Goal: Transaction & Acquisition: Purchase product/service

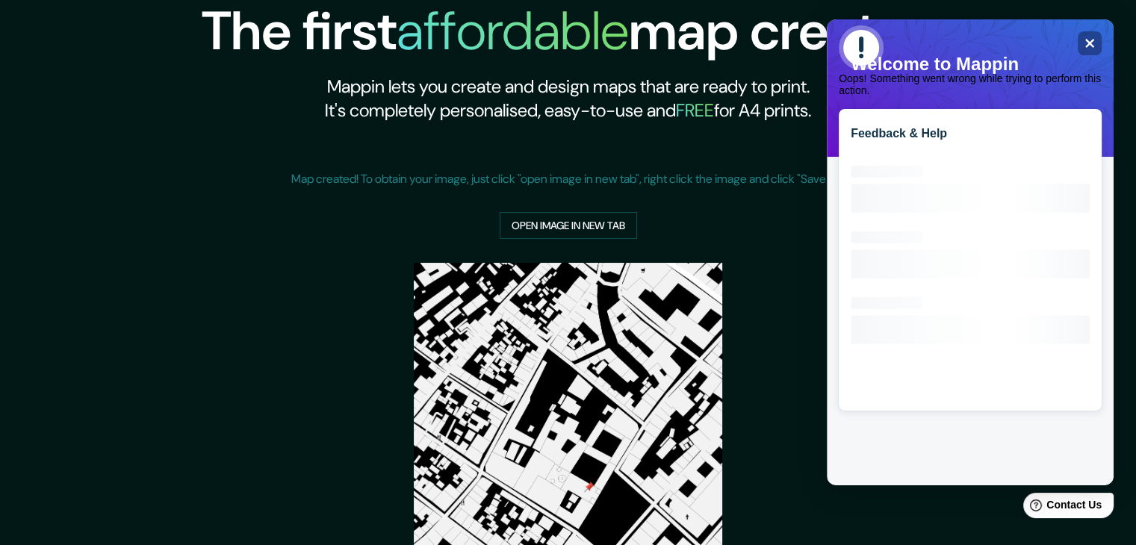
click at [1093, 47] on span "Oops! Something went wrong while trying to perform this action." at bounding box center [970, 60] width 263 height 71
click at [1113, 44] on div "Feedback & Help Loading interface..." at bounding box center [970, 252] width 287 height 466
click at [1078, 38] on div "Close" at bounding box center [1090, 43] width 24 height 24
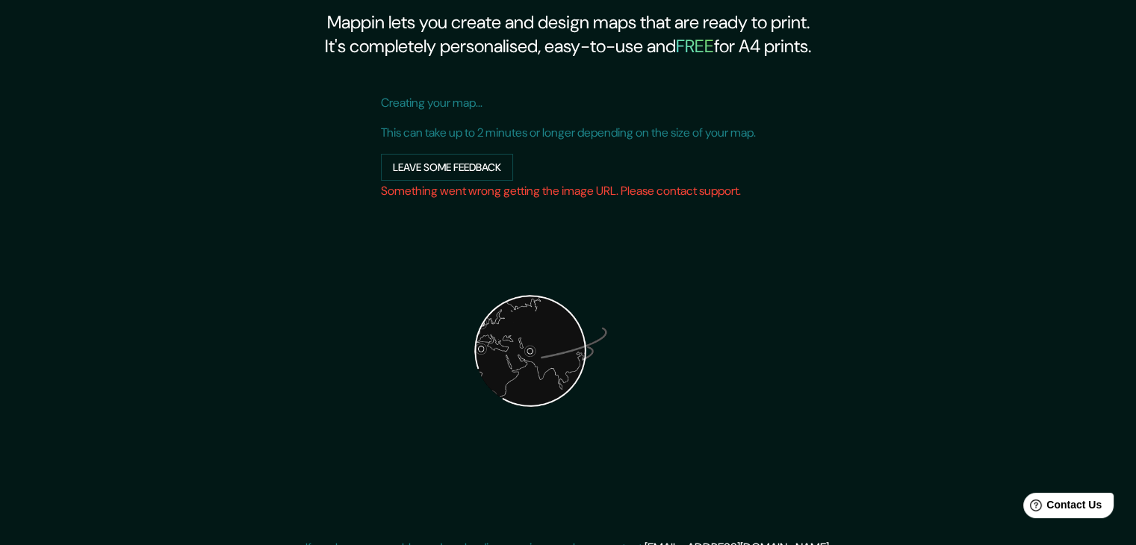
scroll to position [164, 0]
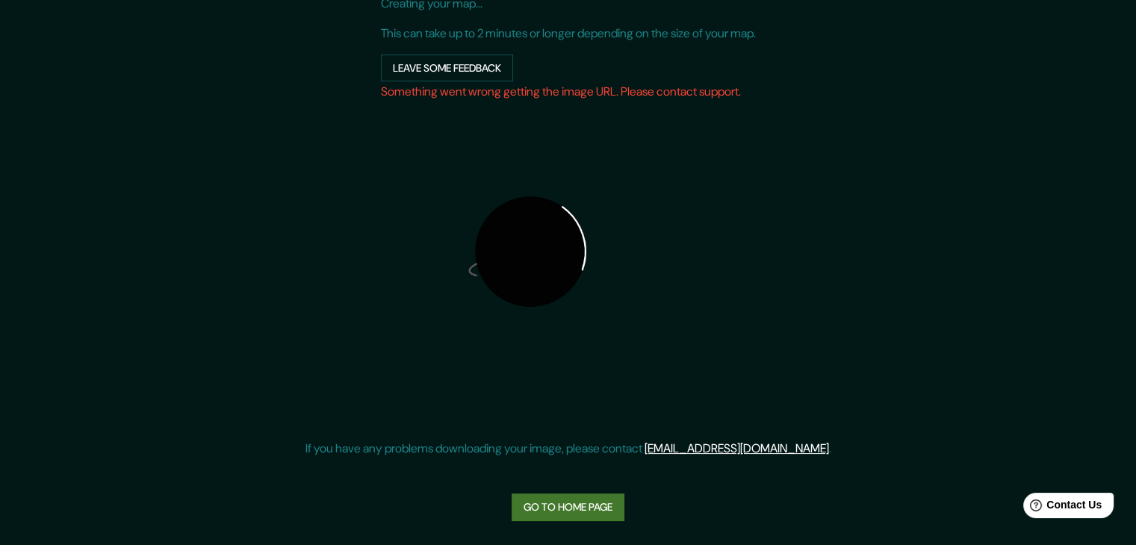
click at [580, 509] on link "Go to home page" at bounding box center [568, 508] width 113 height 28
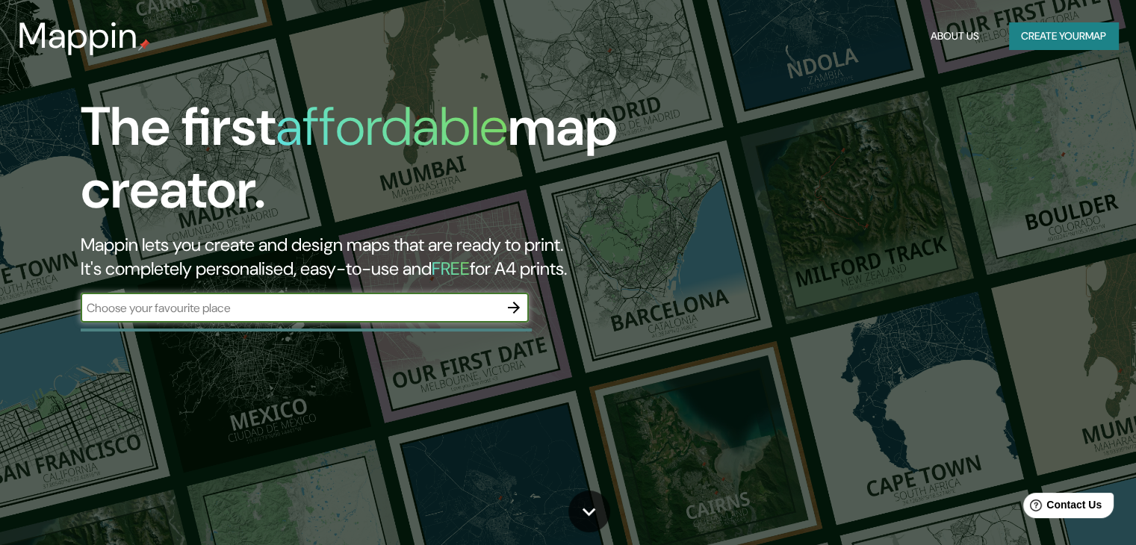
click at [449, 305] on input "text" at bounding box center [290, 307] width 418 height 17
paste input "[STREET_ADDRESS]"
type input "[STREET_ADDRESS]"
click at [513, 311] on icon "button" at bounding box center [514, 308] width 18 height 18
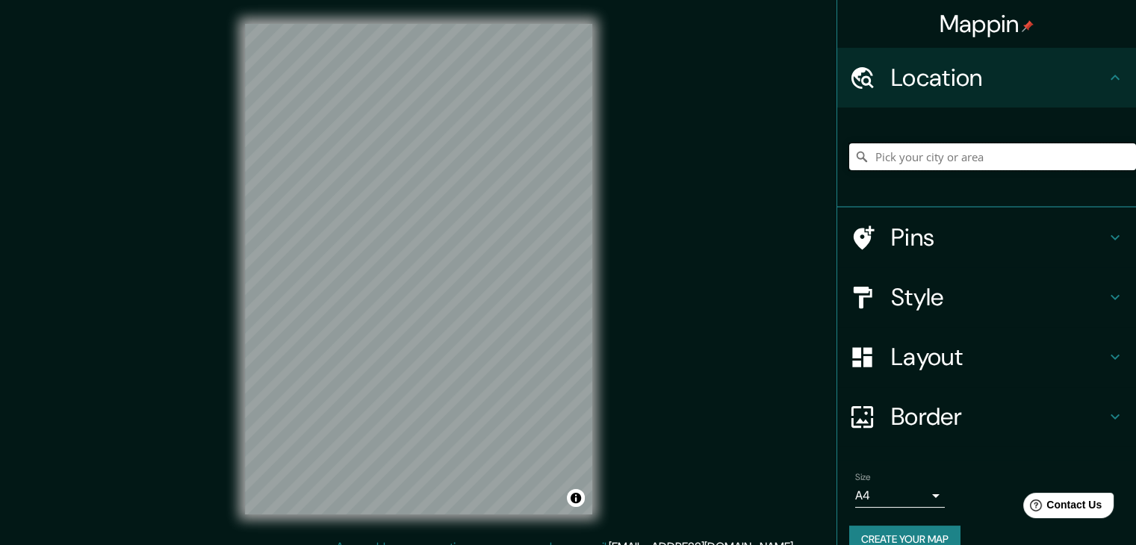
click at [898, 155] on input "Pick your city or area" at bounding box center [992, 156] width 287 height 27
paste input "[STREET_ADDRESS]"
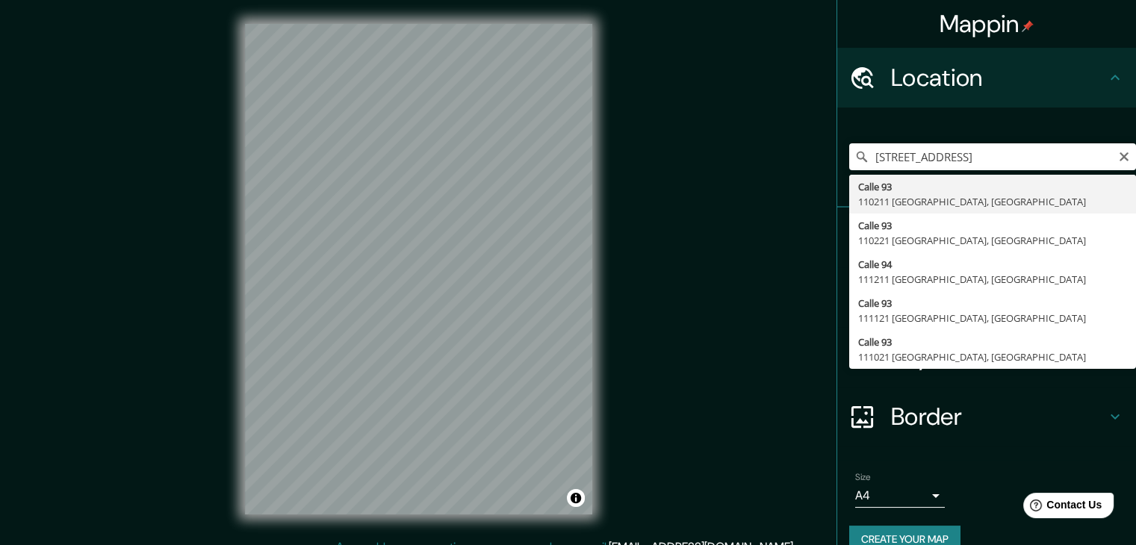
type input "[STREET_ADDRESS]"
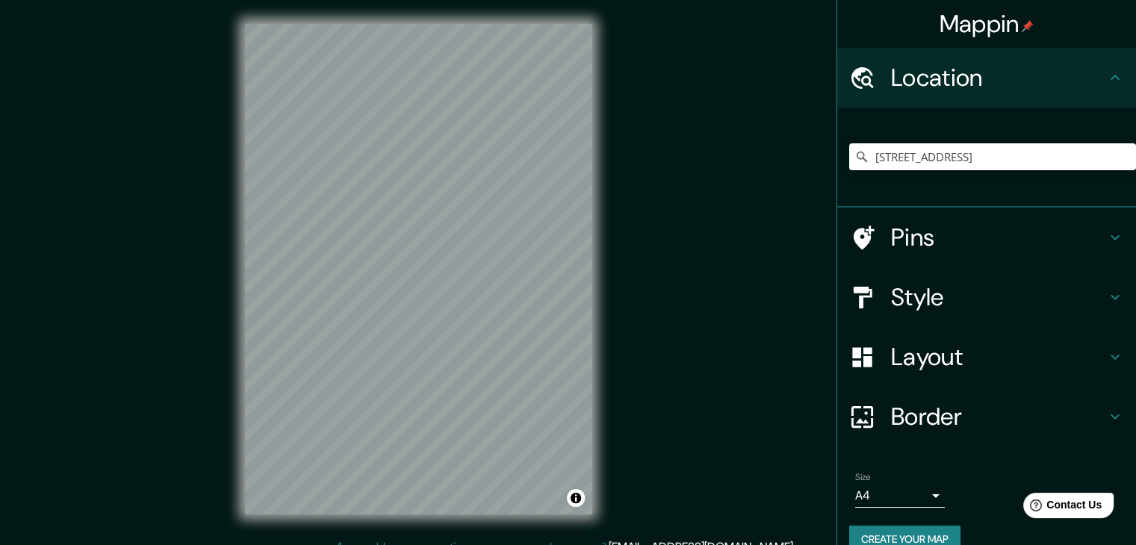
click at [899, 306] on h4 "Style" at bounding box center [998, 297] width 215 height 30
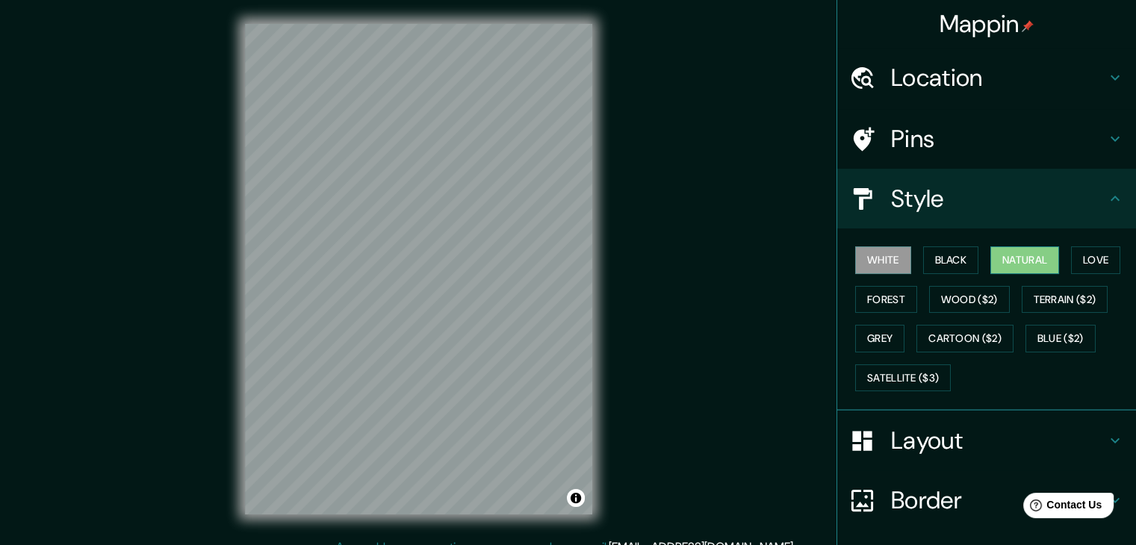
click at [1001, 265] on button "Natural" at bounding box center [1024, 260] width 69 height 28
click at [438, 0] on html "Mappin Location [GEOGRAPHIC_DATA], [GEOGRAPHIC_DATA] Pins Style White Black Nat…" at bounding box center [568, 272] width 1136 height 545
click at [409, 544] on html "Mappin Location [GEOGRAPHIC_DATA], [GEOGRAPHIC_DATA] Pins Style White Black Nat…" at bounding box center [568, 272] width 1136 height 545
click at [240, 86] on div "Mappin Location [GEOGRAPHIC_DATA], [GEOGRAPHIC_DATA] Pins Style White Black Nat…" at bounding box center [568, 281] width 1136 height 562
